Goal: Answer question/provide support

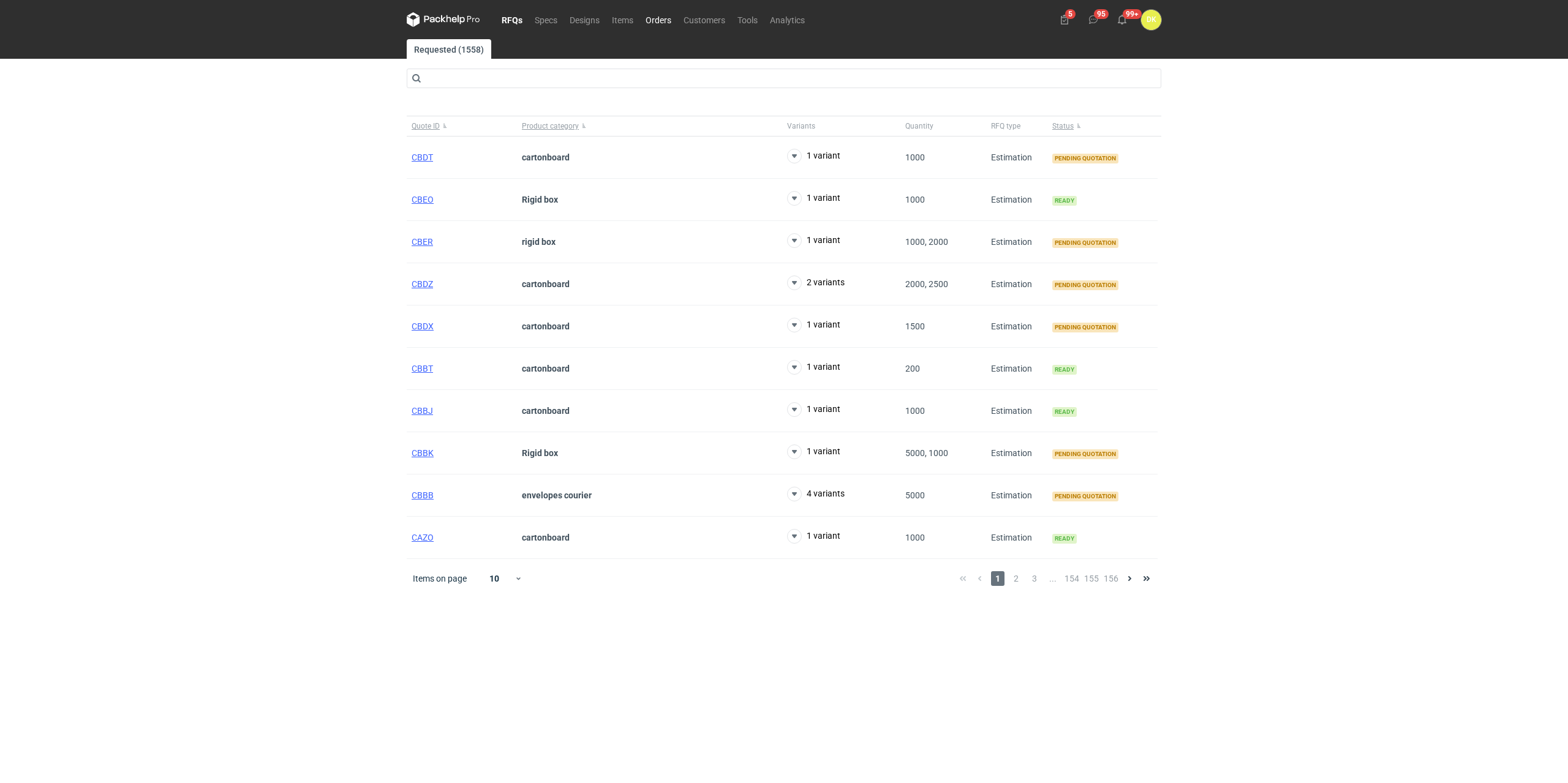
click at [667, 14] on link "Orders" at bounding box center [658, 20] width 38 height 14
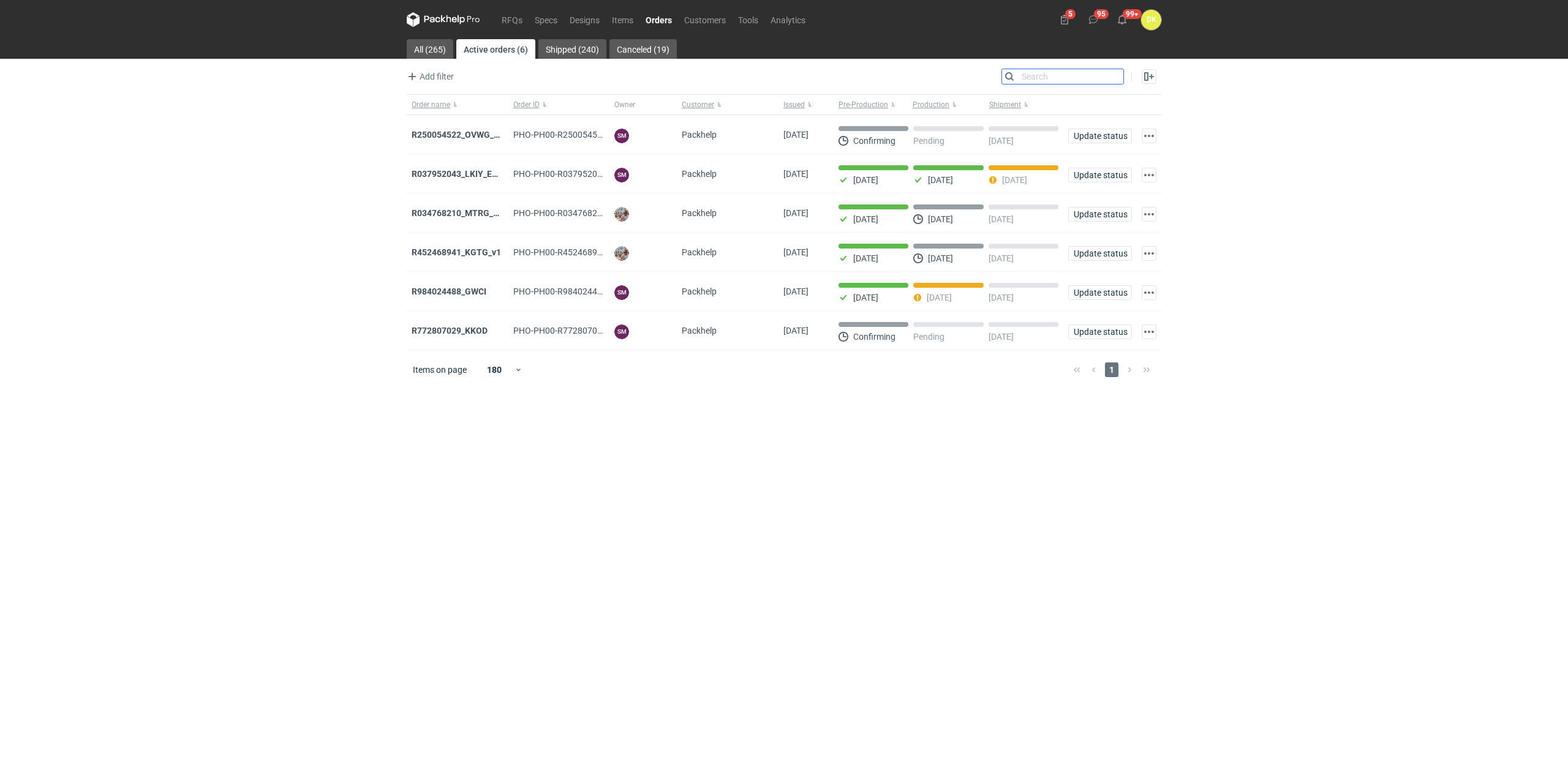
click at [1112, 78] on input "Search" at bounding box center [1063, 76] width 122 height 14
click at [422, 50] on link "All (265)" at bounding box center [429, 49] width 46 height 20
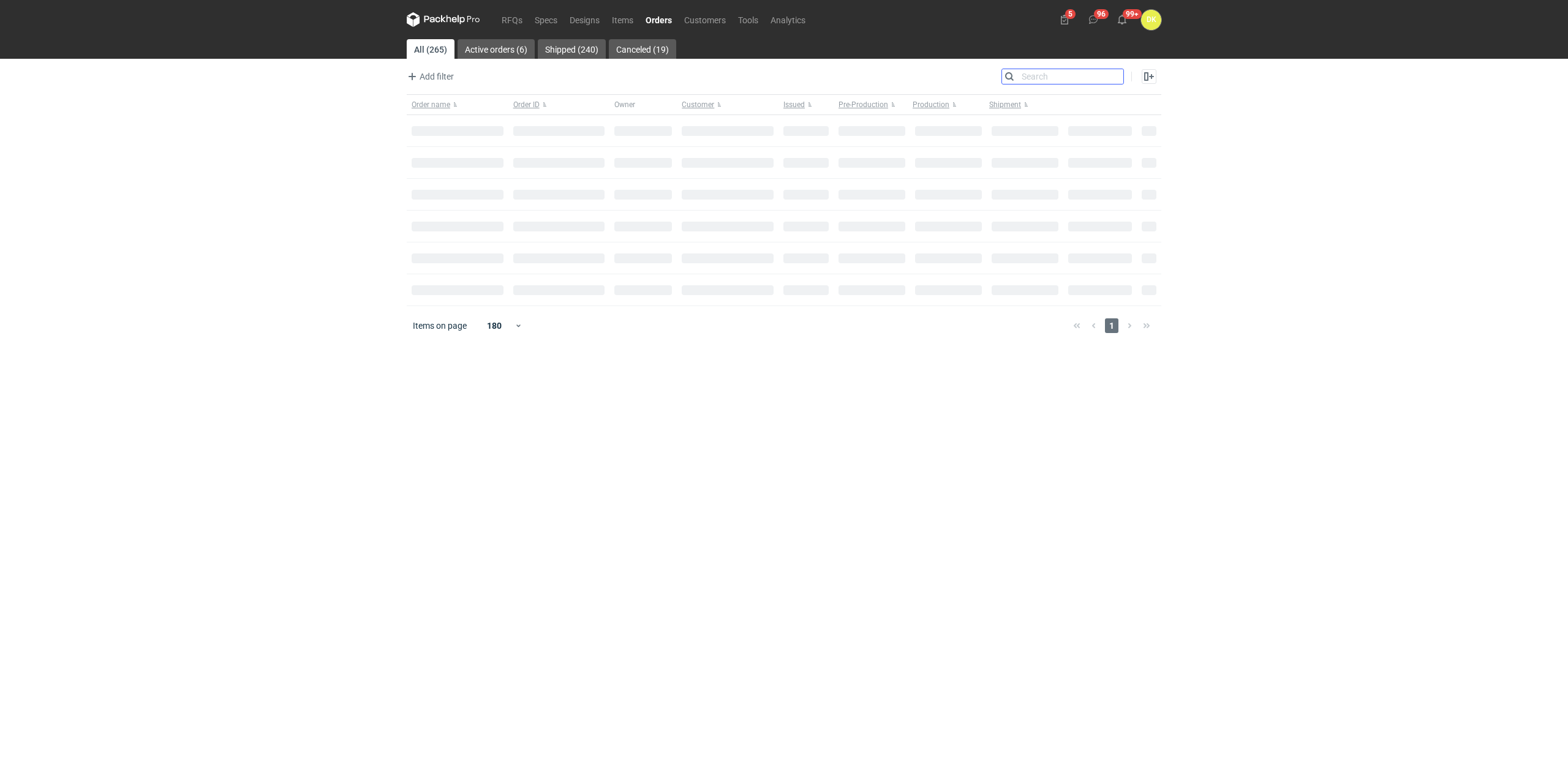
click at [1118, 78] on input "Search" at bounding box center [1063, 76] width 122 height 14
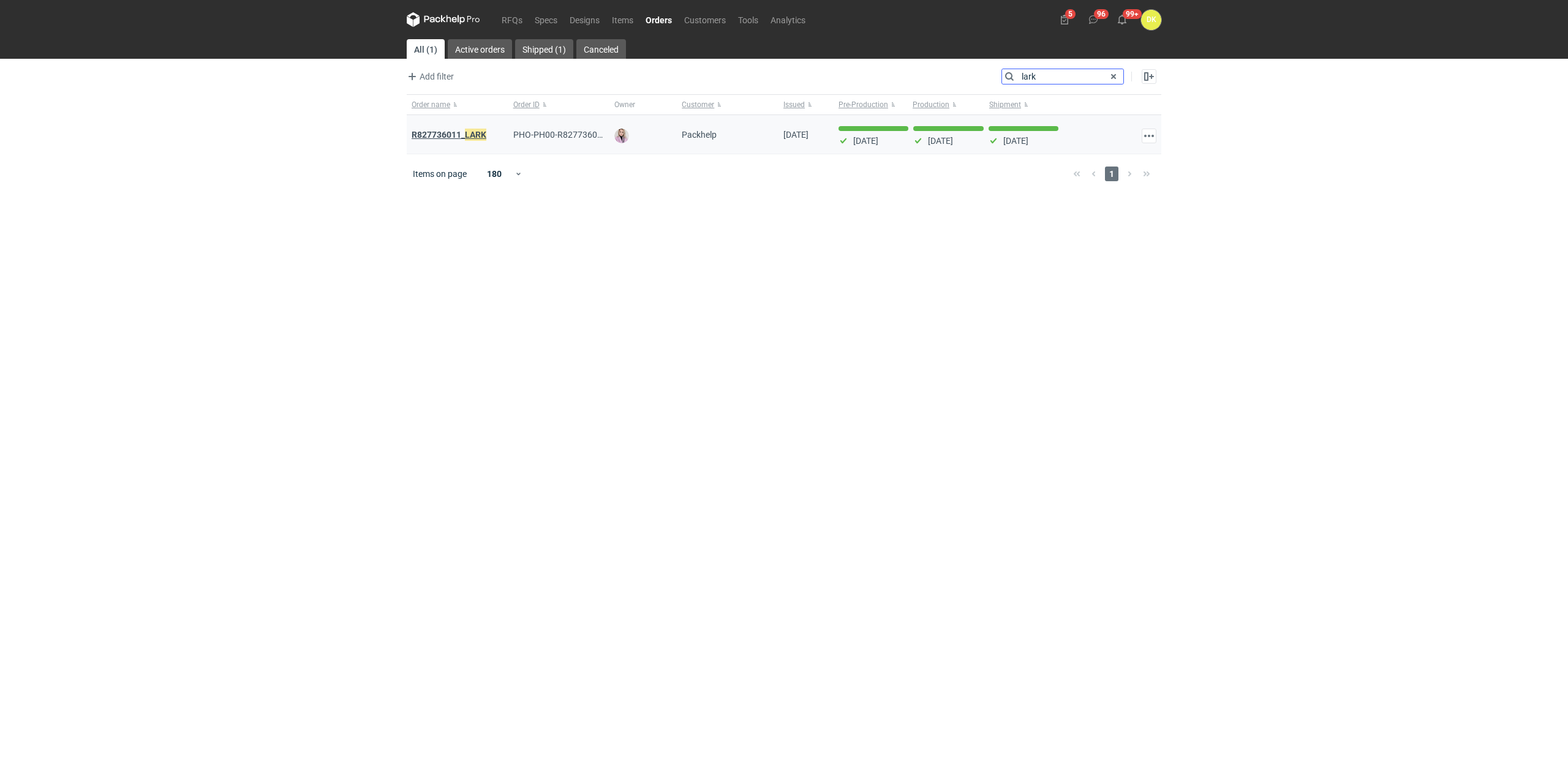
type input "lark"
click at [475, 132] on em "LARK" at bounding box center [475, 135] width 22 height 14
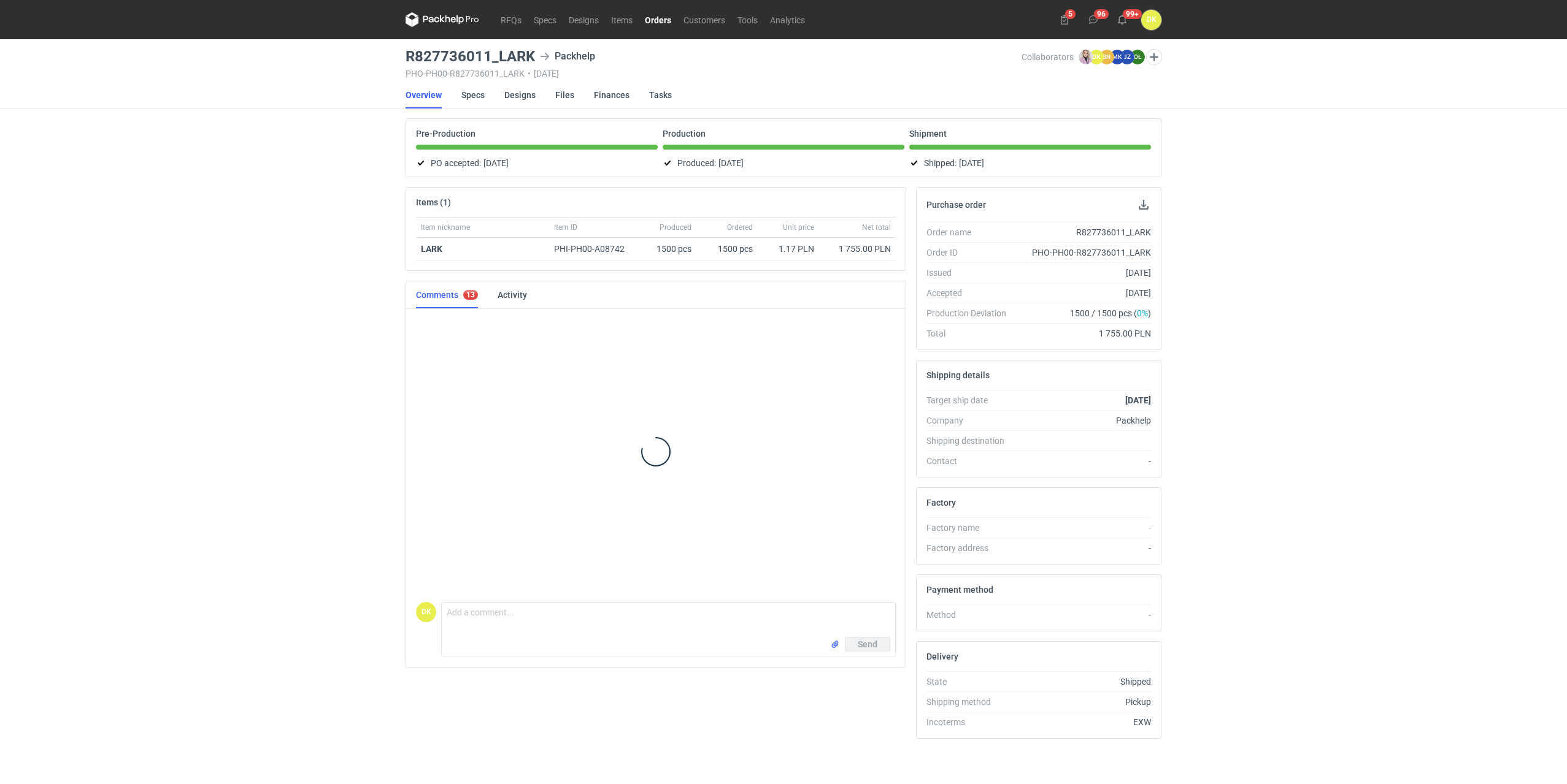
scroll to position [522, 0]
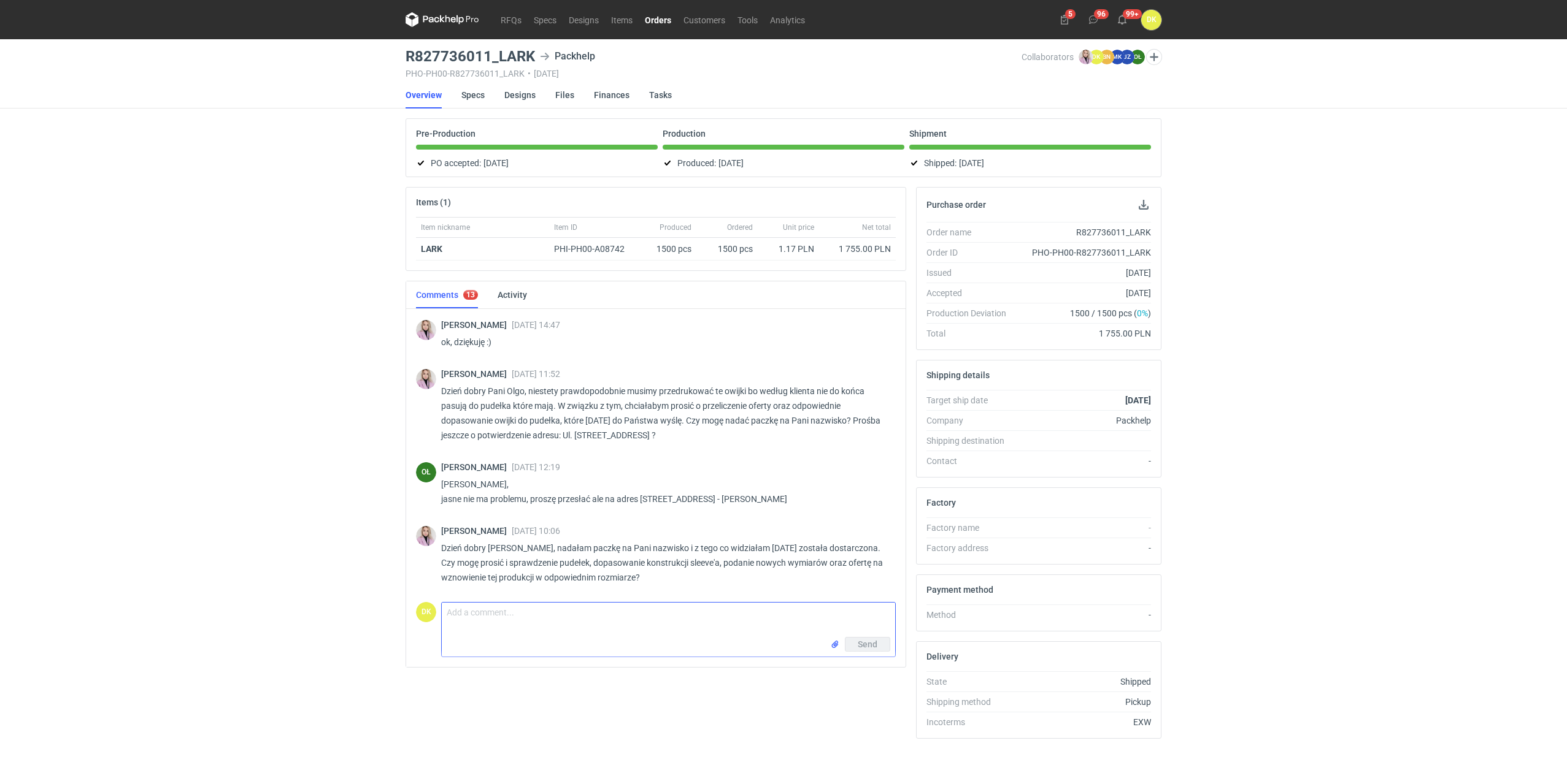
click at [624, 609] on textarea "Comment message" at bounding box center [669, 620] width 453 height 34
click at [515, 616] on textarea "Dzień dobry" at bounding box center [669, 620] width 453 height 34
click at [474, 626] on textarea "Dzień dobry [PERSON_NAME], W załaczniku nowa siatka." at bounding box center [669, 620] width 453 height 34
click at [582, 633] on textarea "Dzień dobry Pani Klaudio, W załączniku nowa siatka." at bounding box center [669, 620] width 453 height 34
type textarea "Dzień dobry Pani Klaudio, W załączniku nowa siatka. Cena pozostanie bez zmian."
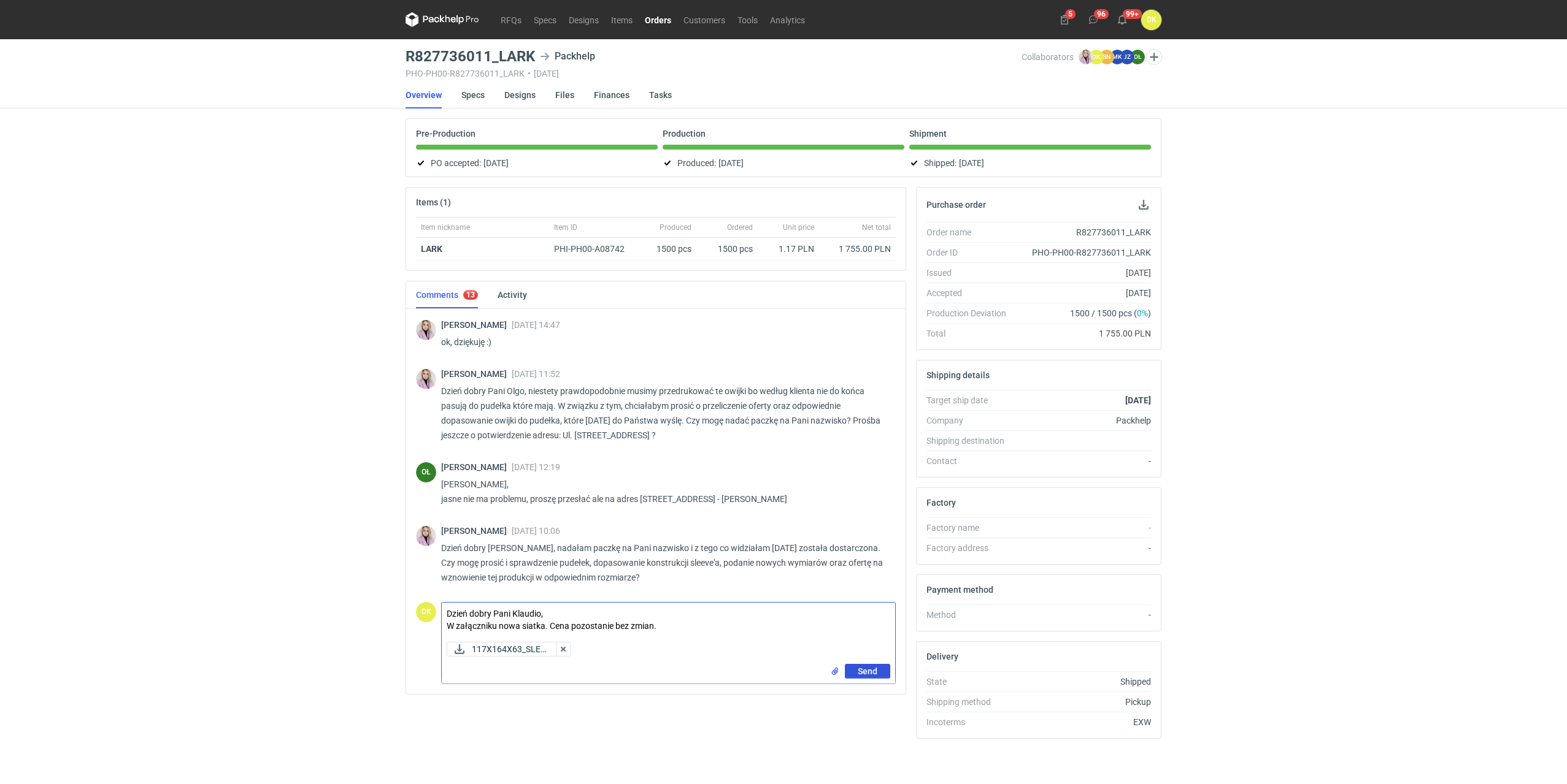
click at [863, 677] on button "Send" at bounding box center [867, 671] width 45 height 14
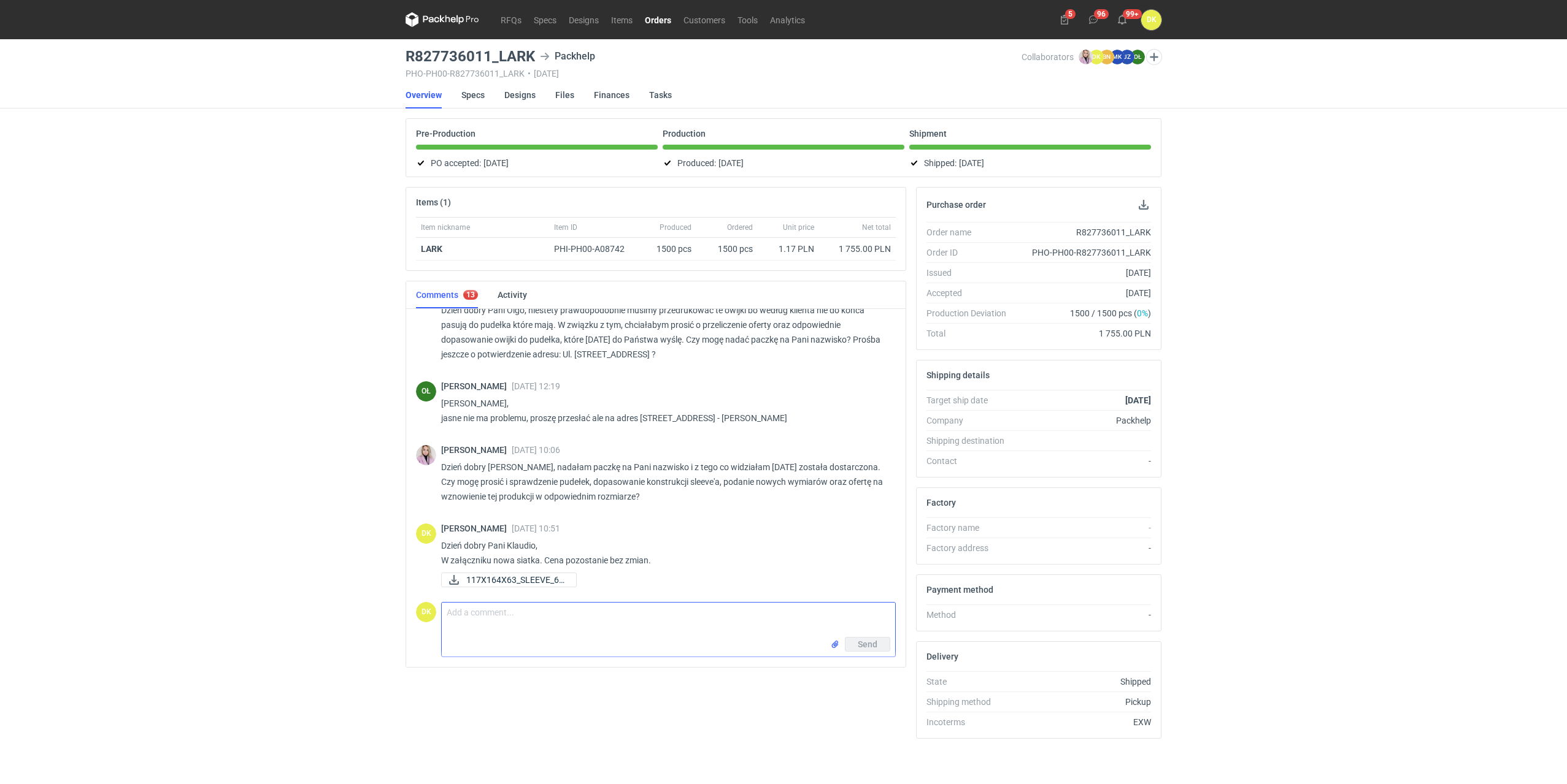
scroll to position [603, 0]
